Goal: Task Accomplishment & Management: Use online tool/utility

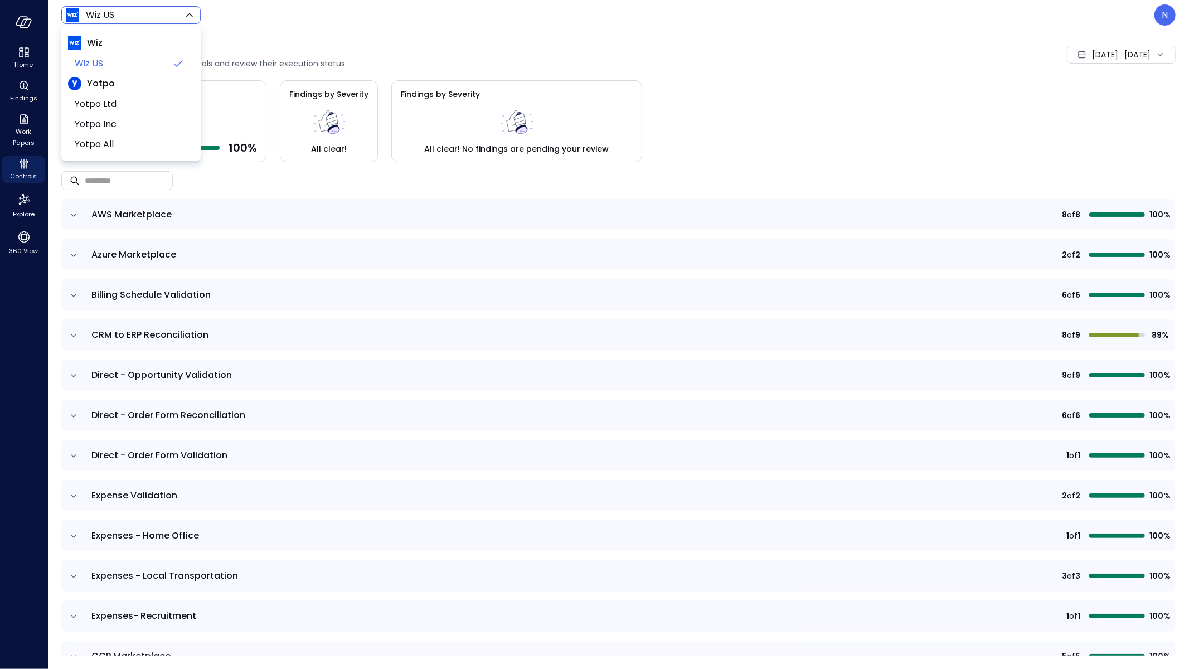
click at [92, 10] on body "Home Findings Work Papers Controls Explore 360 View Wiz US ****** ​ N Controls …" at bounding box center [594, 334] width 1189 height 669
click at [129, 128] on span "Yotpo Inc" at bounding box center [130, 124] width 110 height 13
type input "******"
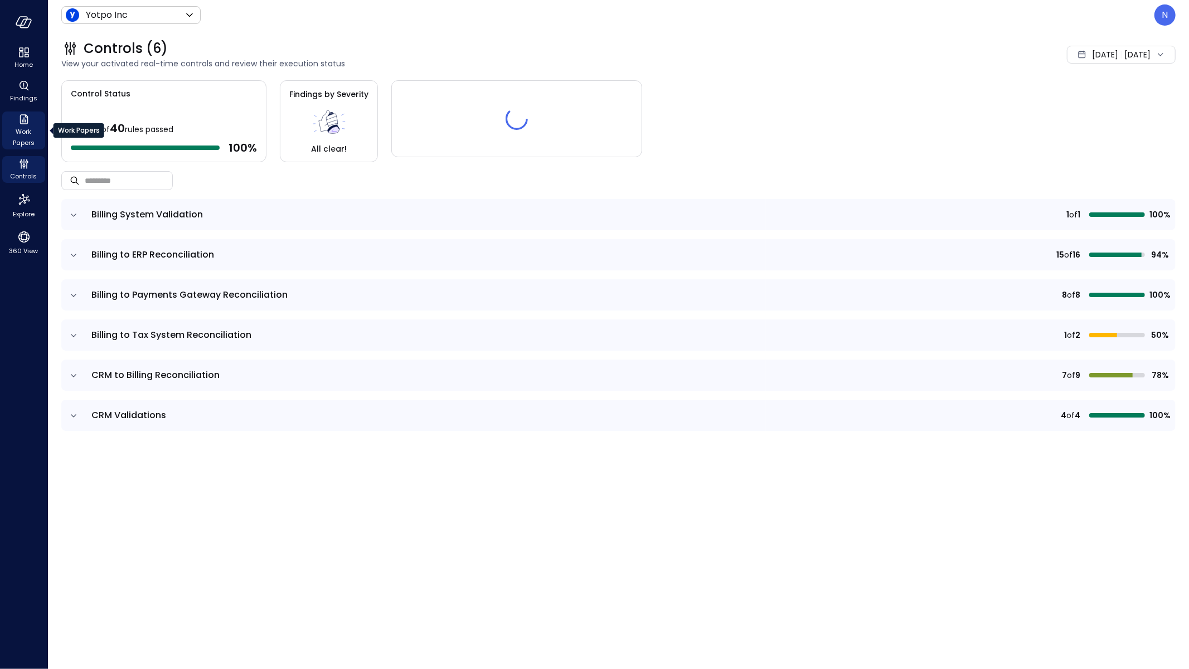
click at [27, 132] on span "Work Papers" at bounding box center [24, 137] width 34 height 22
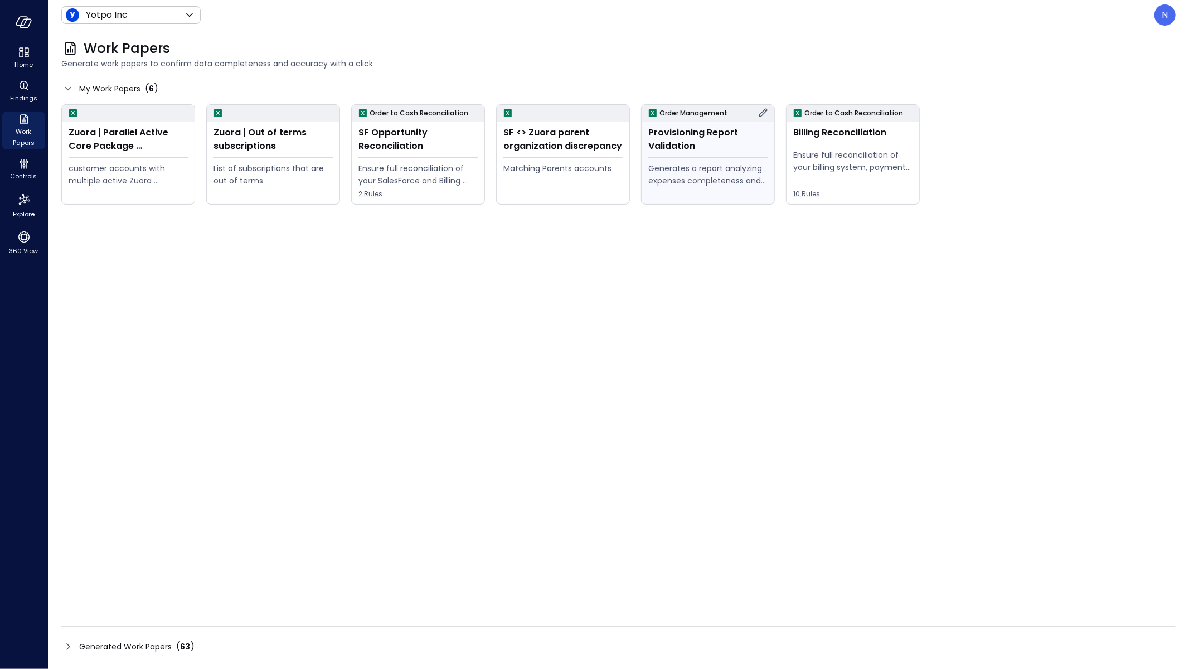
click at [707, 154] on div "Provisioning Report Validation Generates a report analyzing expenses completene…" at bounding box center [707, 162] width 133 height 82
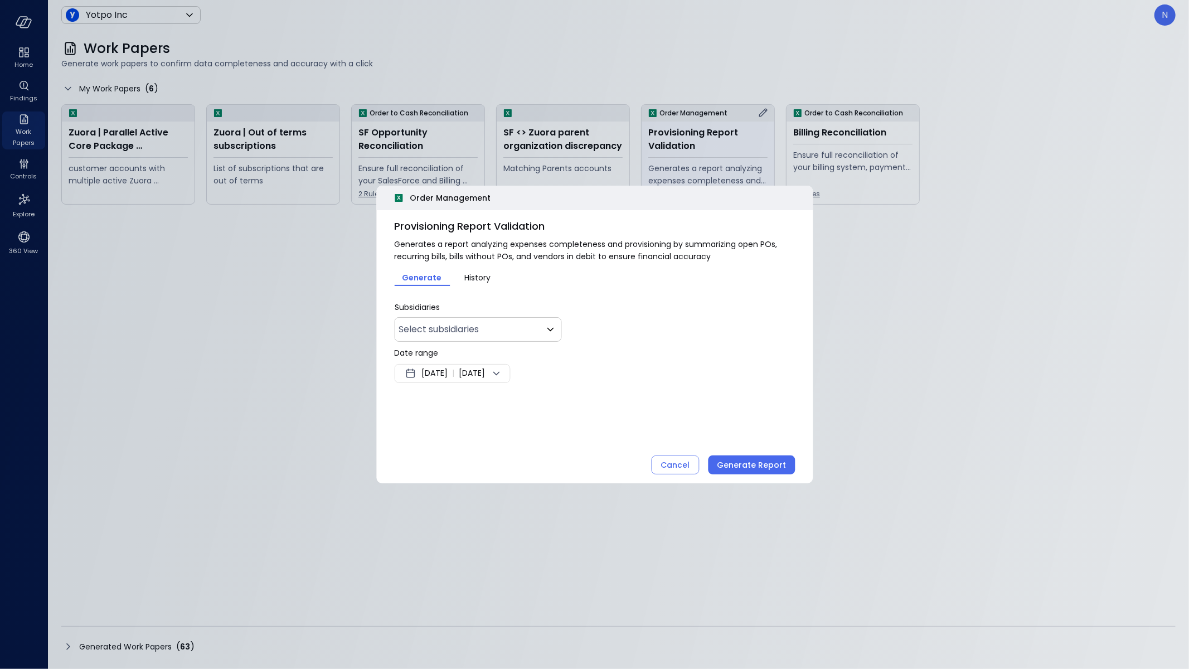
type input "**"
click at [444, 380] on div "Aug 25, 2025 | Sep 1, 2025" at bounding box center [452, 373] width 116 height 19
click at [533, 402] on button "<" at bounding box center [537, 402] width 20 height 20
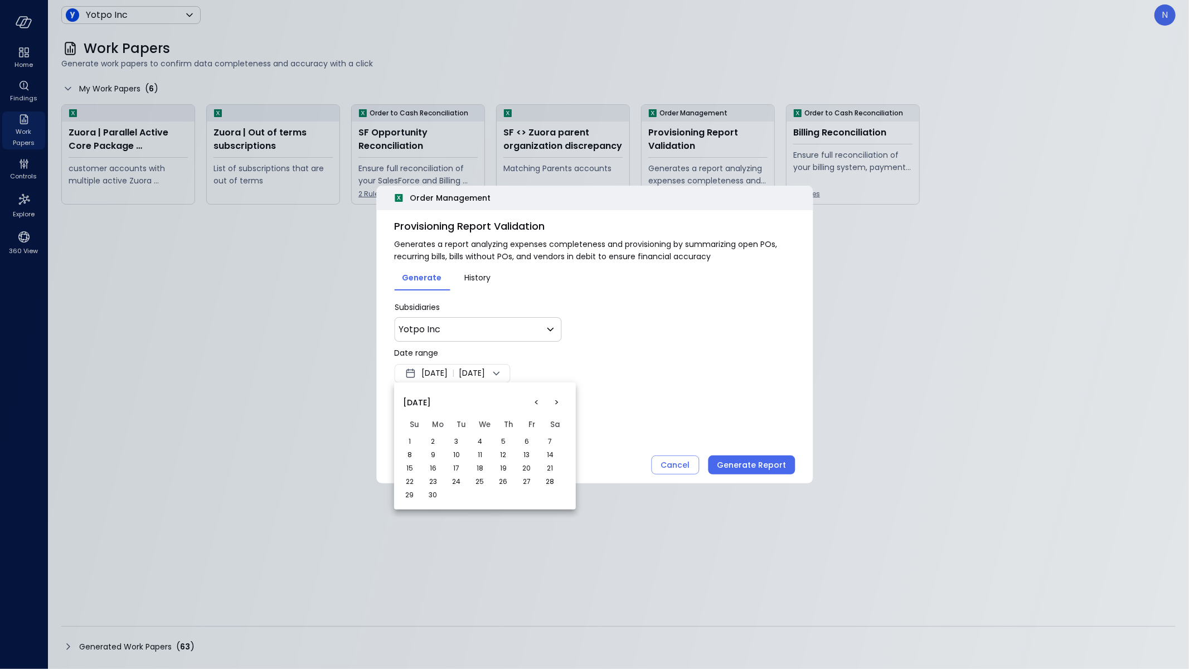
click at [533, 402] on button "<" at bounding box center [537, 402] width 20 height 20
click at [537, 402] on button "<" at bounding box center [537, 402] width 20 height 20
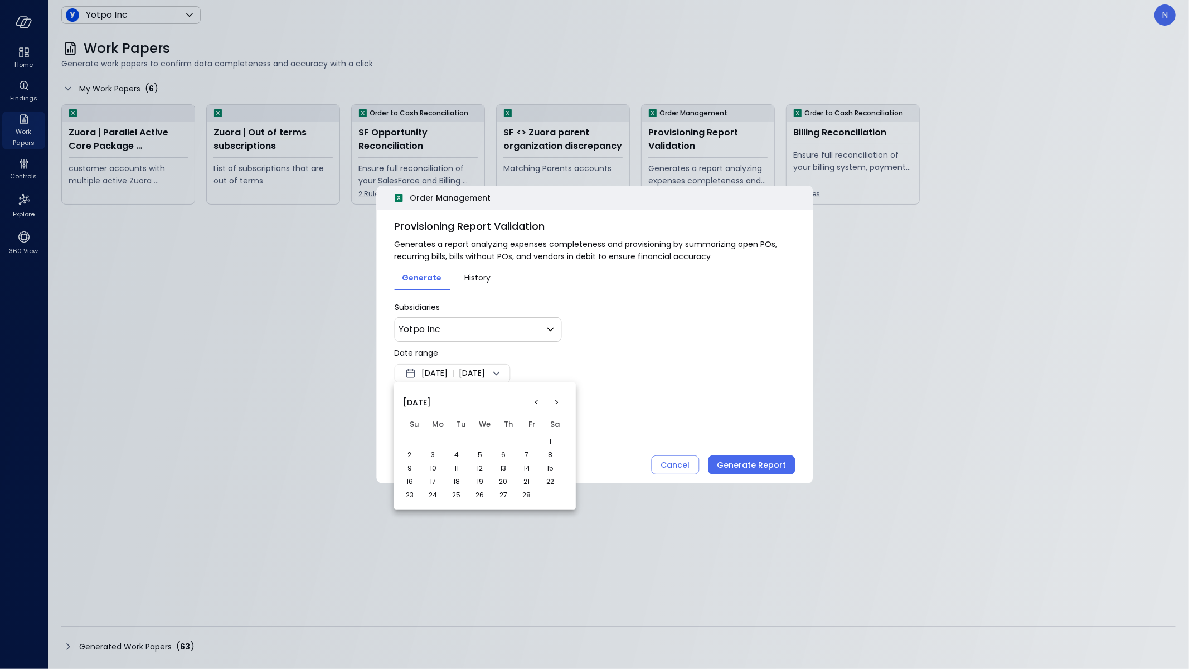
click at [537, 402] on button "<" at bounding box center [537, 402] width 20 height 20
click at [538, 402] on button "<" at bounding box center [537, 402] width 20 height 20
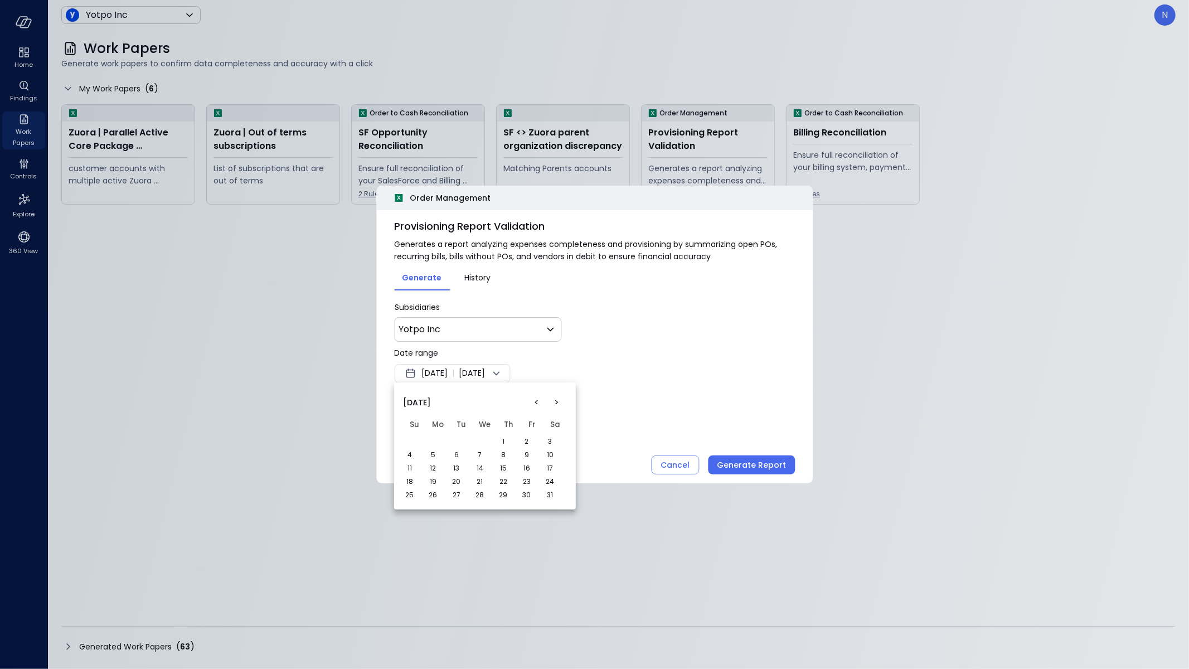
click at [538, 402] on button "<" at bounding box center [537, 402] width 20 height 20
click at [431, 438] on button "1" at bounding box center [433, 441] width 12 height 12
click at [633, 343] on div at bounding box center [594, 334] width 1189 height 669
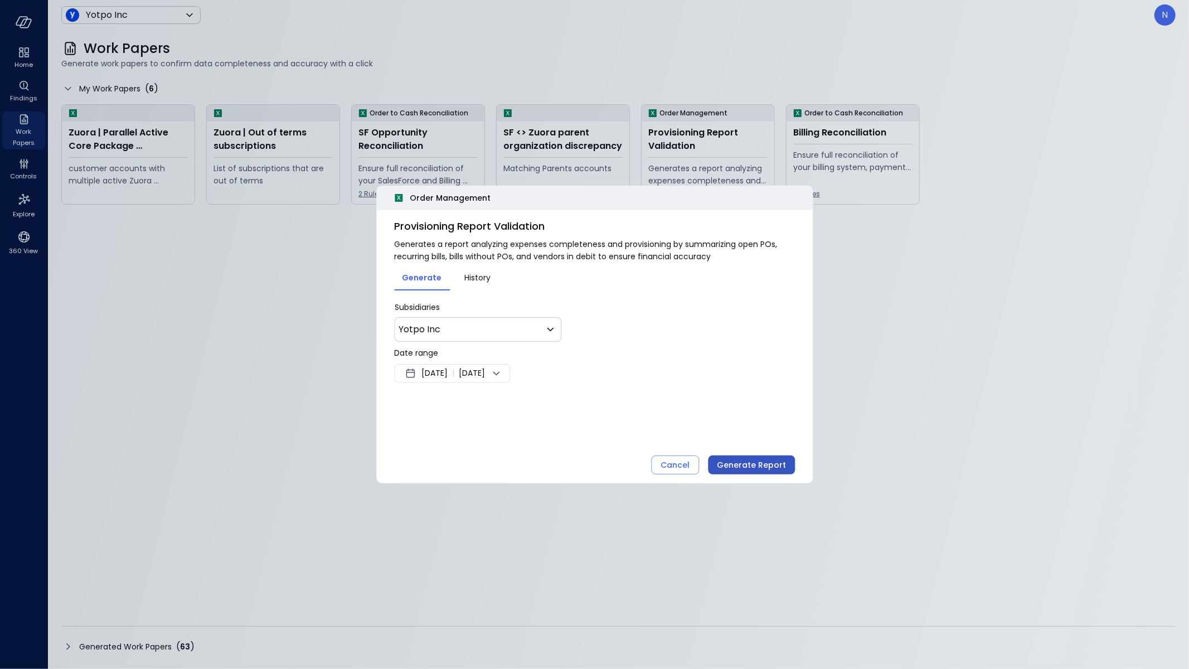
click at [746, 463] on div "Generate Report" at bounding box center [751, 465] width 69 height 14
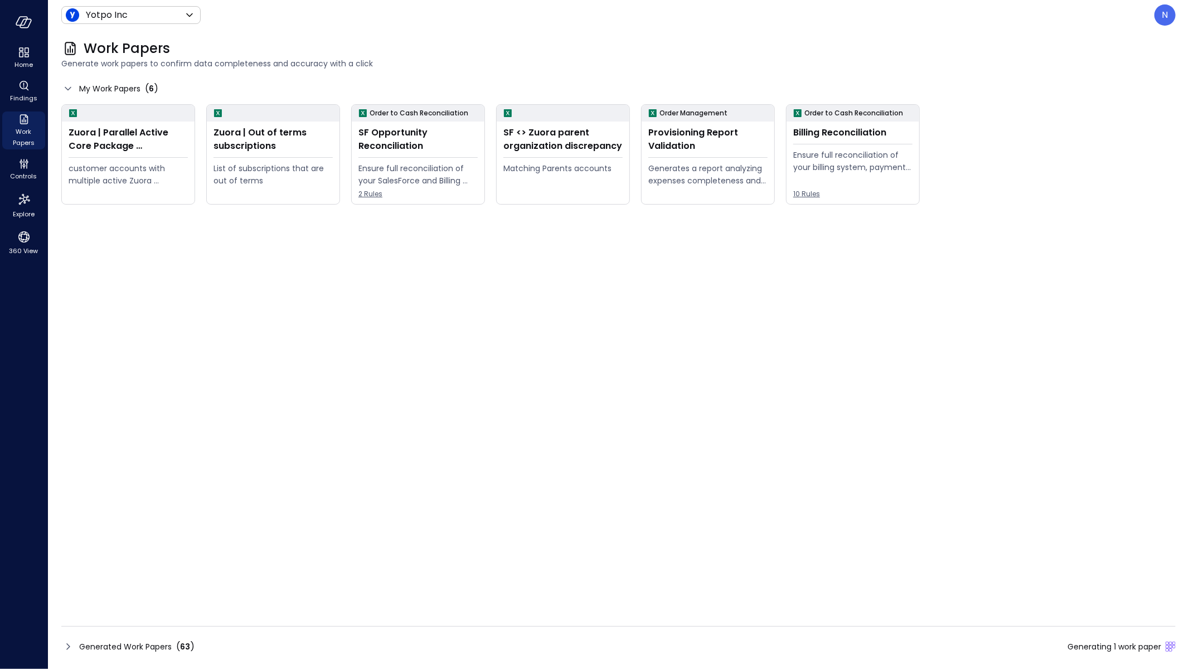
click at [71, 650] on icon at bounding box center [67, 646] width 13 height 13
click at [73, 647] on icon at bounding box center [67, 646] width 13 height 13
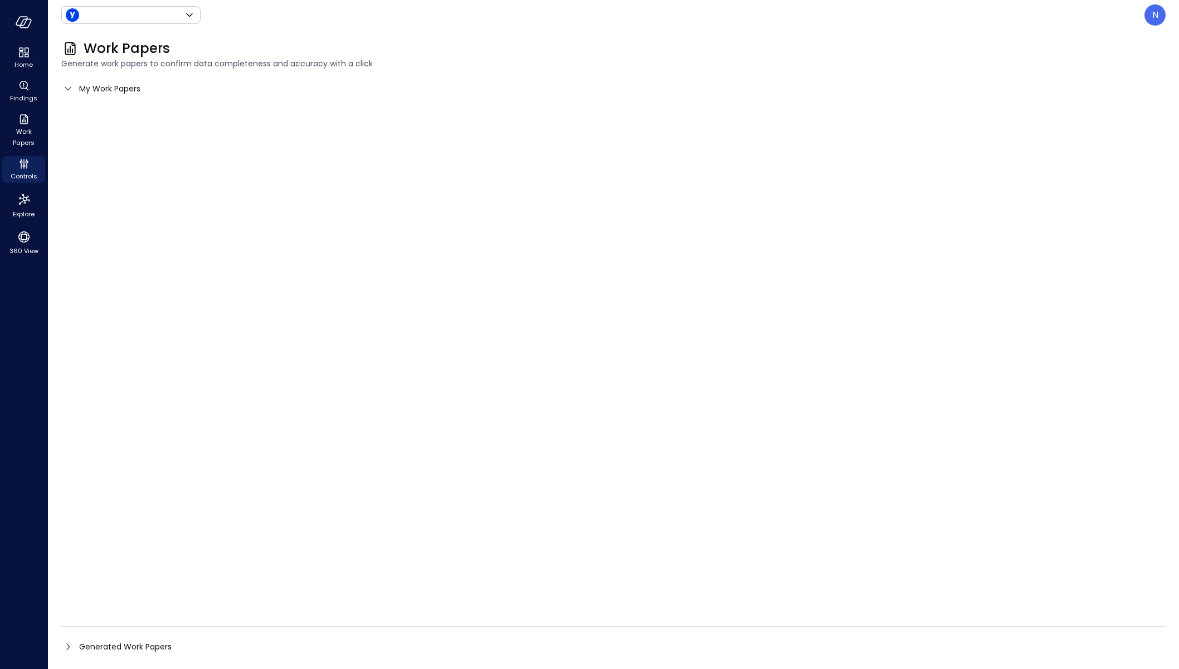
type input "******"
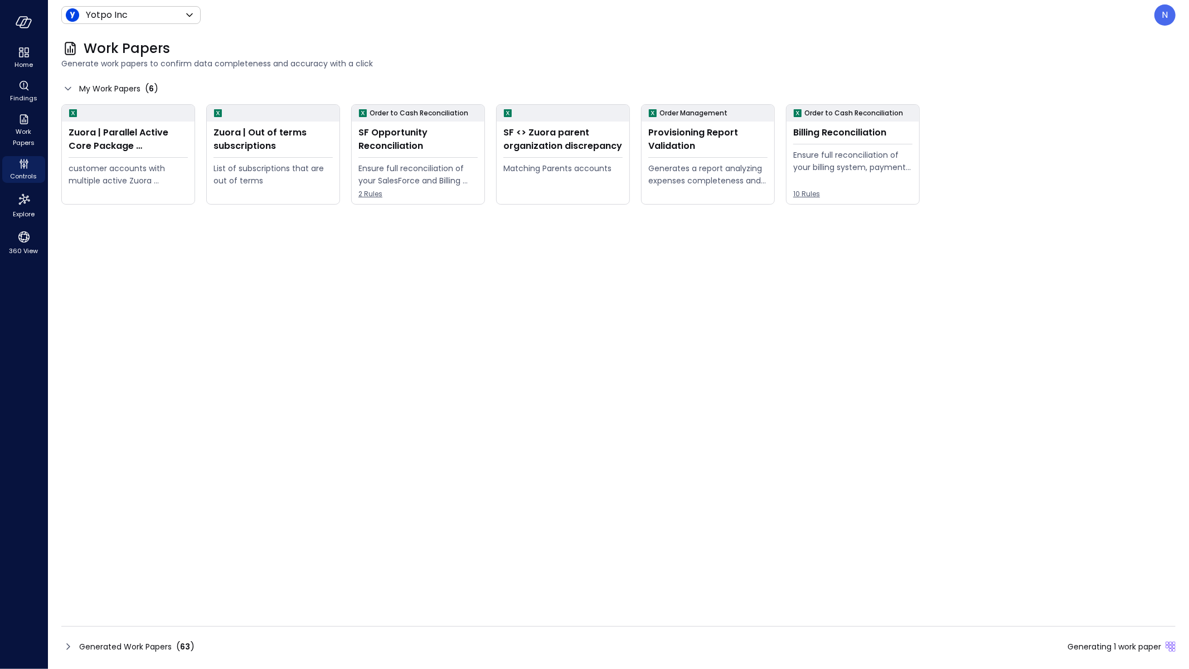
click at [72, 644] on icon at bounding box center [67, 646] width 13 height 13
click at [69, 639] on div "Generated Work Papers ( 63 ) Generating 1 work paper" at bounding box center [618, 647] width 1114 height 18
click at [67, 650] on icon at bounding box center [67, 646] width 13 height 13
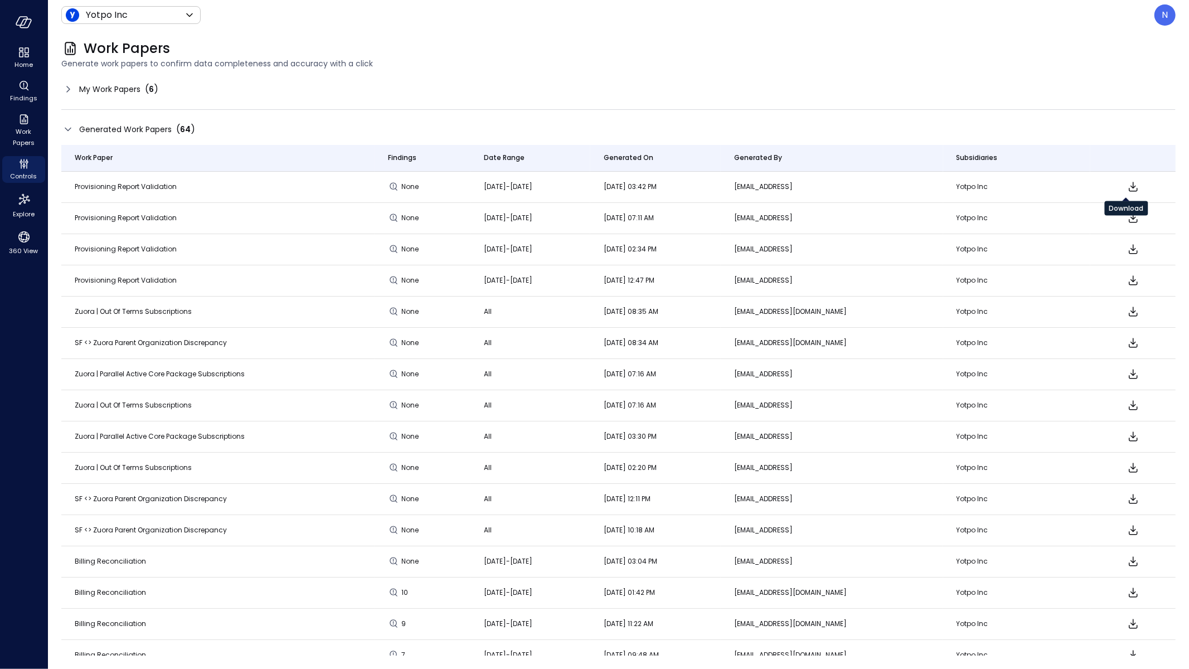
click at [1126, 183] on icon "Download" at bounding box center [1132, 186] width 13 height 13
click at [65, 87] on icon at bounding box center [67, 88] width 13 height 13
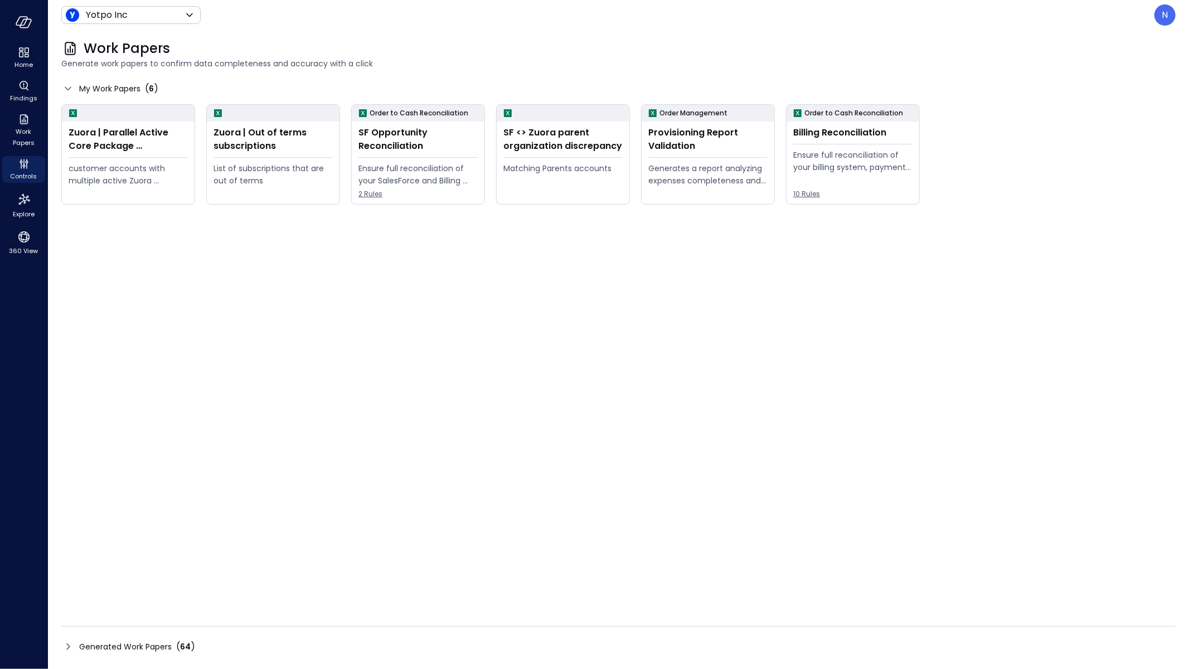
click at [1166, 11] on p "N" at bounding box center [1165, 14] width 6 height 13
click at [1104, 67] on li "View as Customer" at bounding box center [1118, 68] width 110 height 22
